Goal: Information Seeking & Learning: Learn about a topic

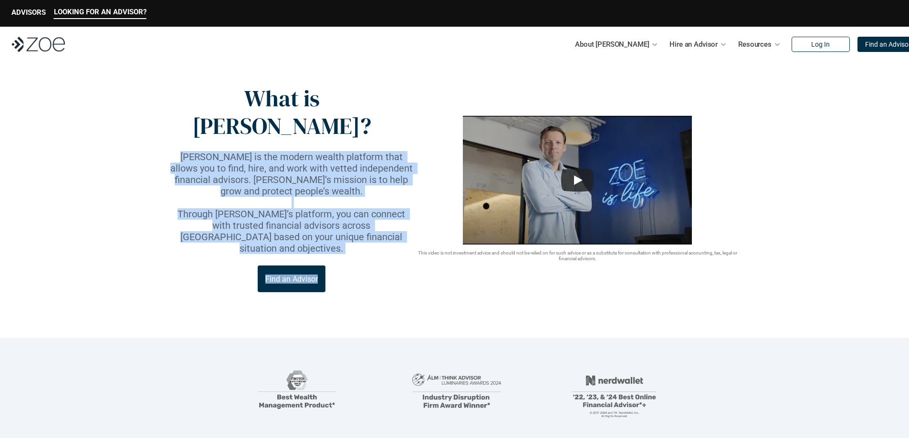
drag, startPoint x: 172, startPoint y: 131, endPoint x: 414, endPoint y: 155, distance: 243.0
click at [414, 155] on div "What is [PERSON_NAME]? [PERSON_NAME] is the modern wealth platform that allows …" at bounding box center [454, 188] width 572 height 207
click at [579, 93] on link "Advisor Vetting Process" at bounding box center [581, 92] width 77 height 9
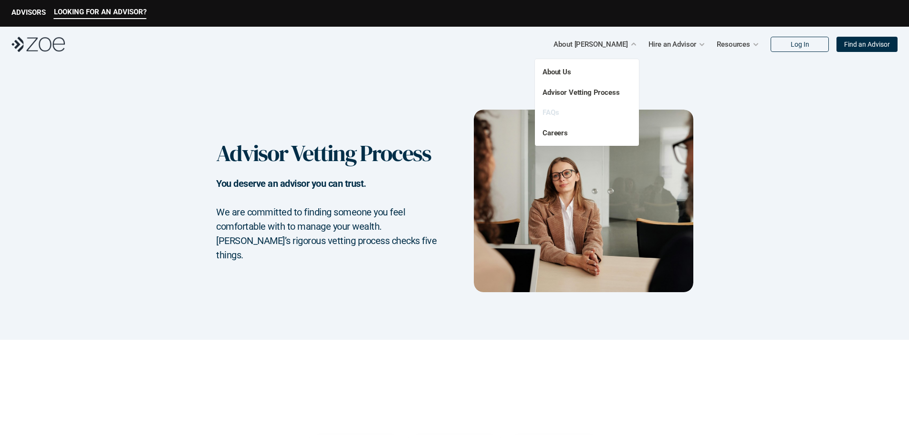
click at [553, 110] on link "FAQs" at bounding box center [550, 112] width 16 height 9
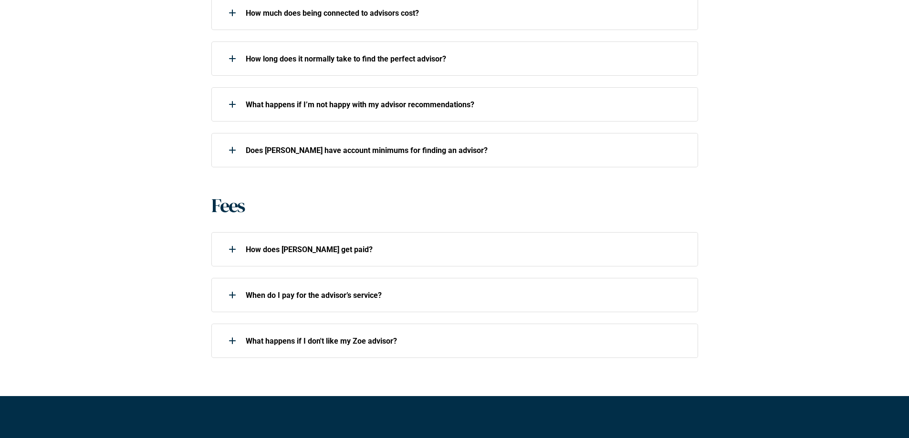
scroll to position [572, 0]
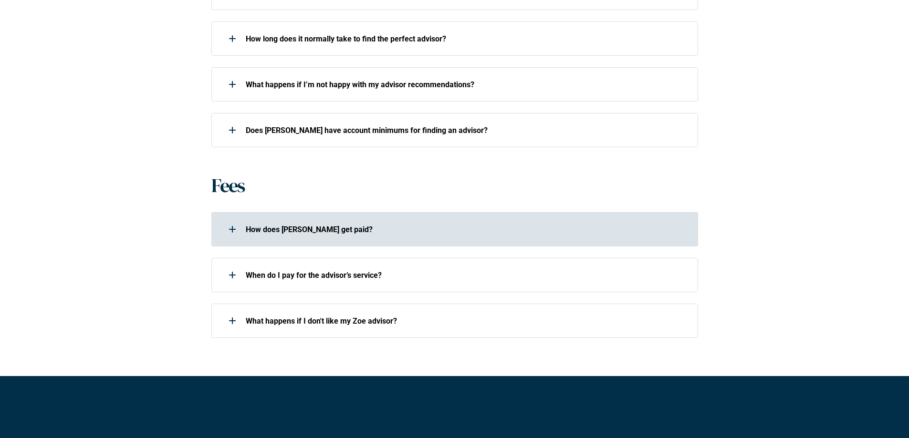
click at [219, 236] on div "How does [PERSON_NAME] get paid?" at bounding box center [448, 229] width 474 height 19
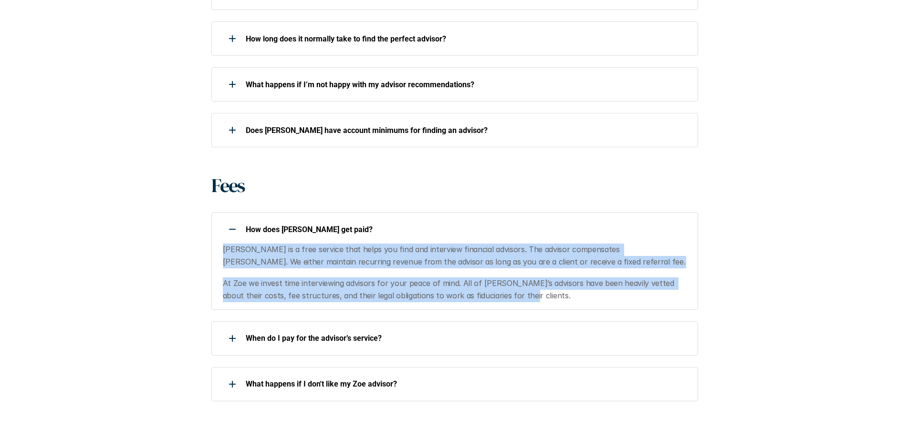
drag, startPoint x: 339, startPoint y: 256, endPoint x: 532, endPoint y: 290, distance: 196.6
click at [532, 290] on div "How does [PERSON_NAME] get paid? [PERSON_NAME] is a free service that helps you…" at bounding box center [454, 260] width 486 height 97
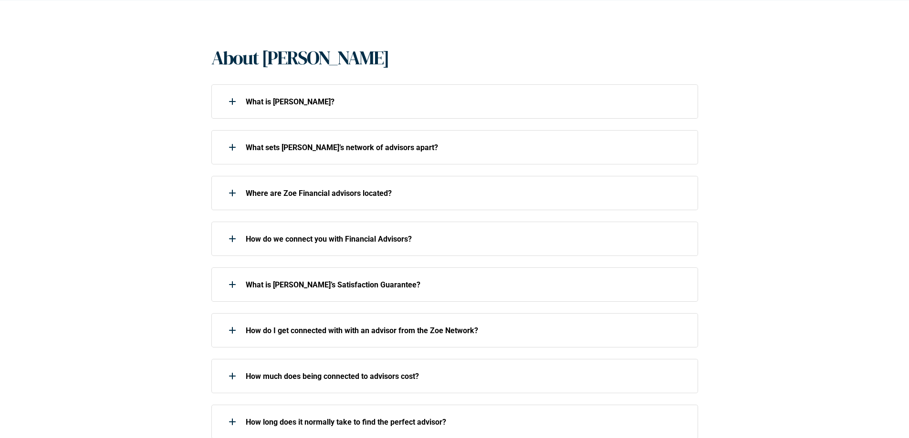
scroll to position [0, 0]
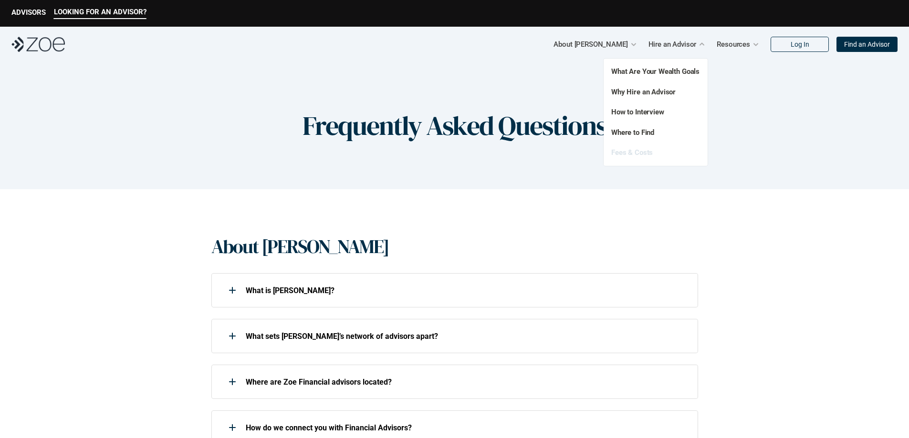
click at [641, 149] on link "Fees & Costs" at bounding box center [631, 152] width 41 height 9
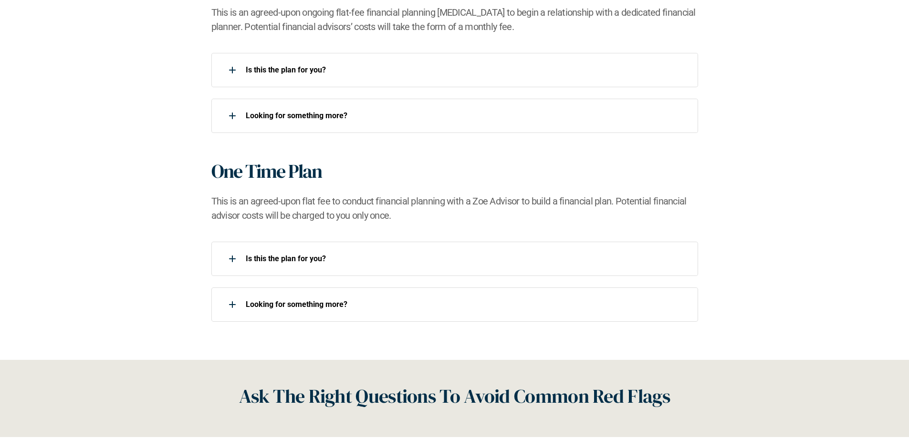
scroll to position [906, 0]
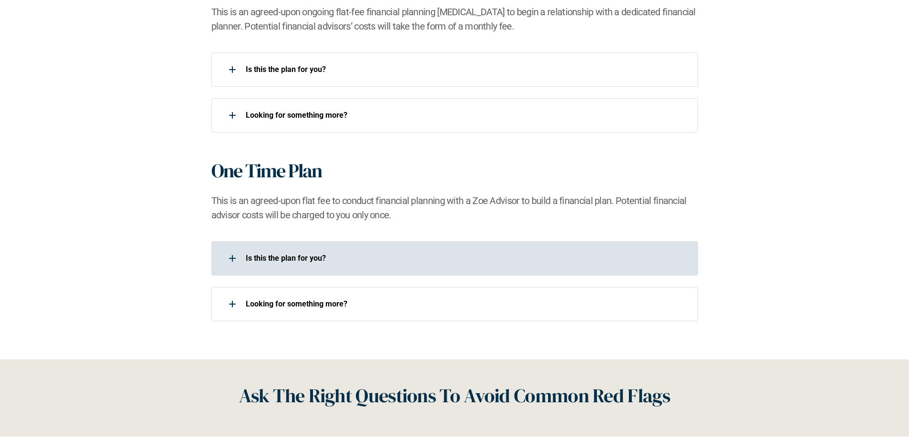
click at [243, 259] on div "Is this the plan for you?​" at bounding box center [448, 258] width 474 height 19
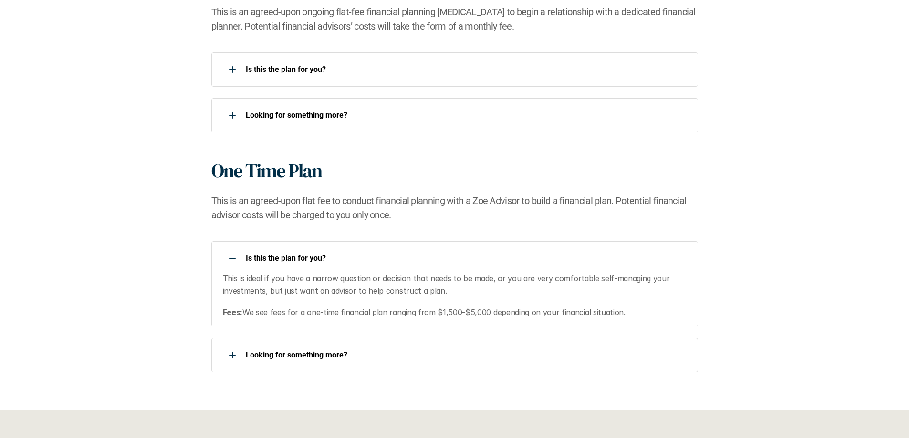
click at [244, 254] on div "Is this the plan for you?​" at bounding box center [448, 258] width 474 height 19
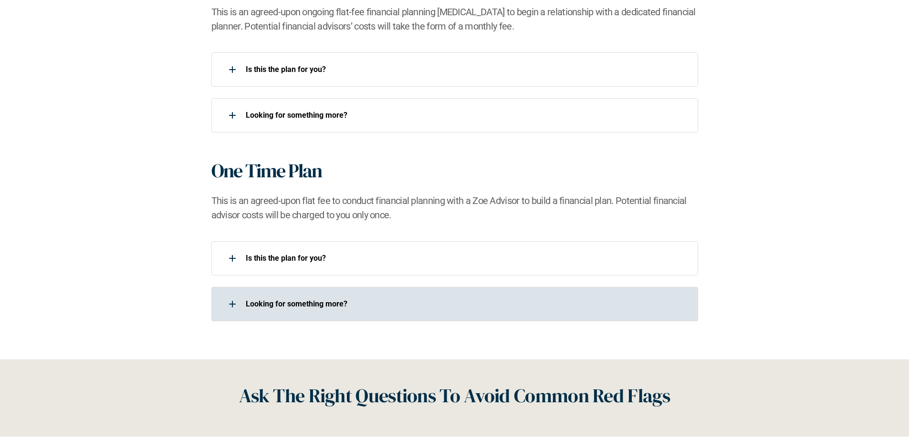
click at [241, 306] on div at bounding box center [232, 304] width 19 height 19
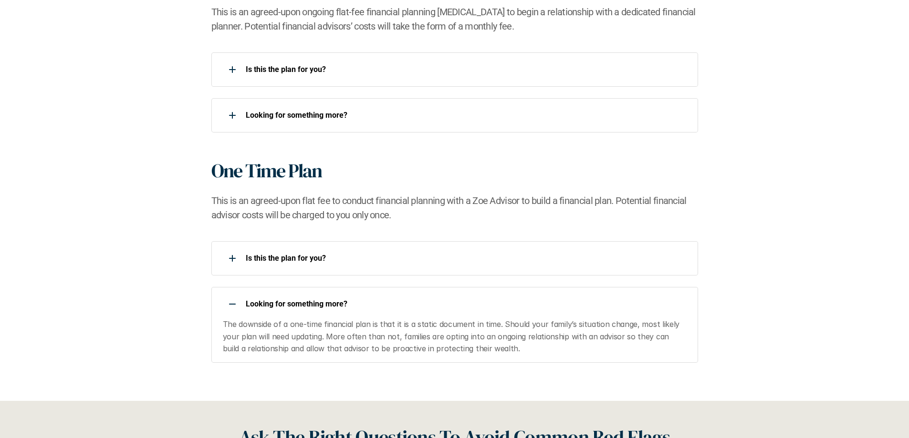
click at [241, 306] on div at bounding box center [232, 304] width 19 height 19
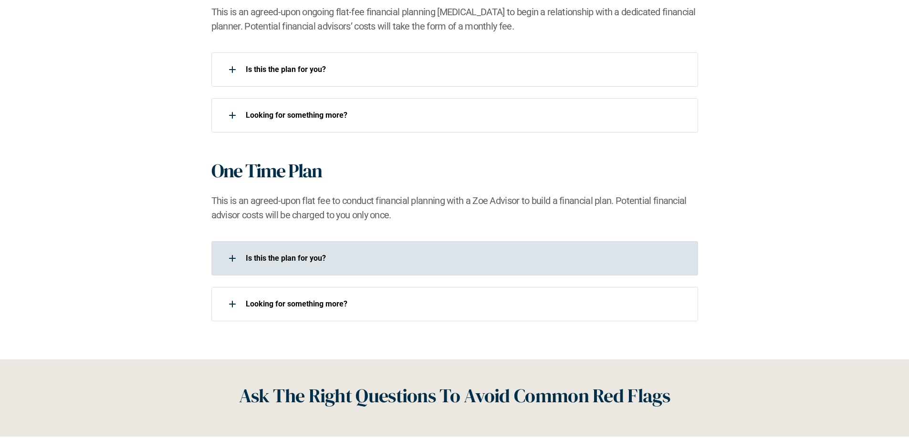
click at [278, 261] on p "Is this the plan for you?​" at bounding box center [466, 258] width 440 height 9
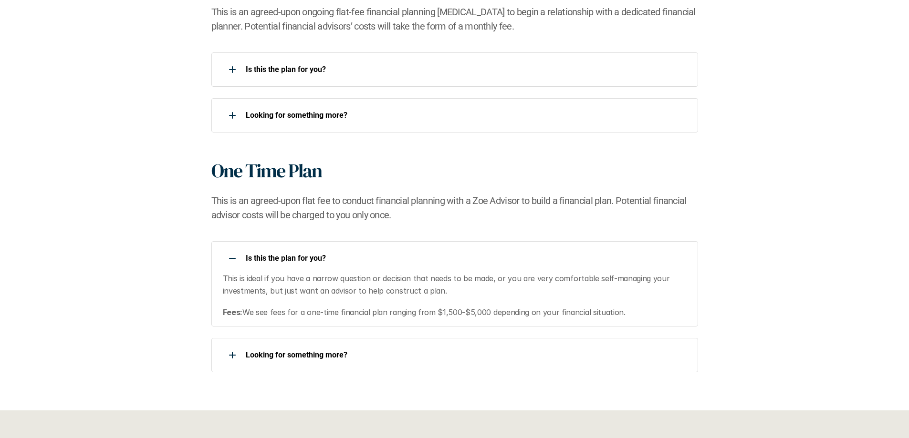
click at [278, 261] on p "Is this the plan for you?​" at bounding box center [466, 258] width 440 height 9
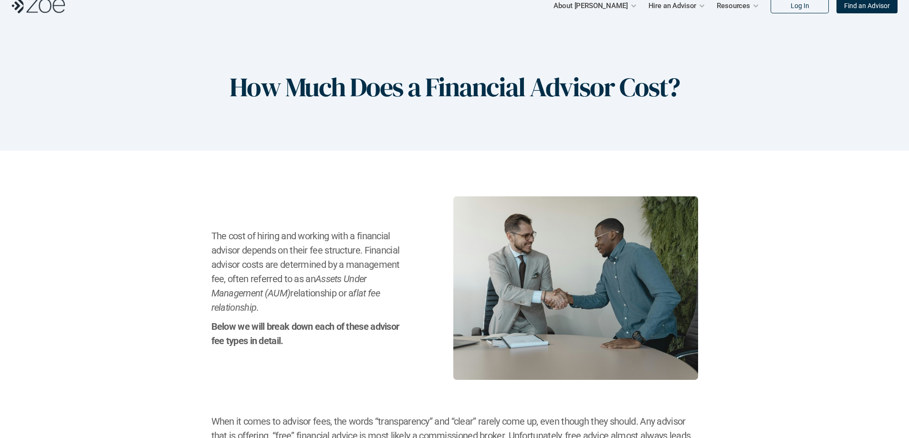
scroll to position [0, 0]
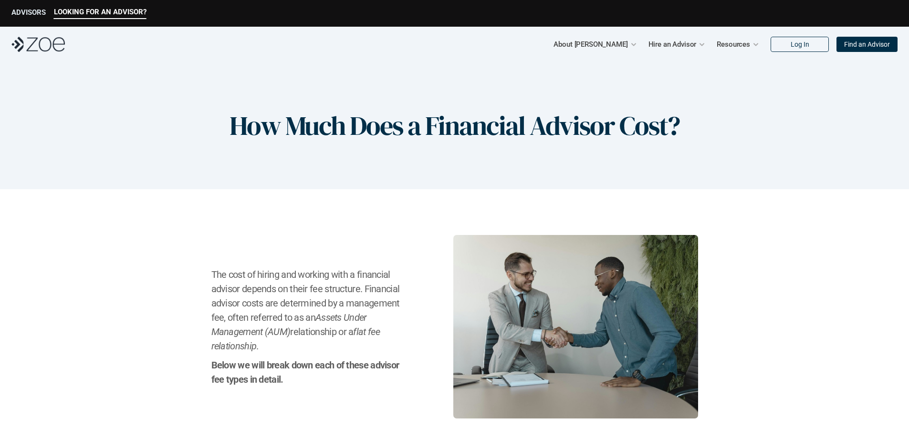
click at [37, 14] on p "ADVISORS" at bounding box center [28, 12] width 34 height 9
